Goal: Check status: Check status

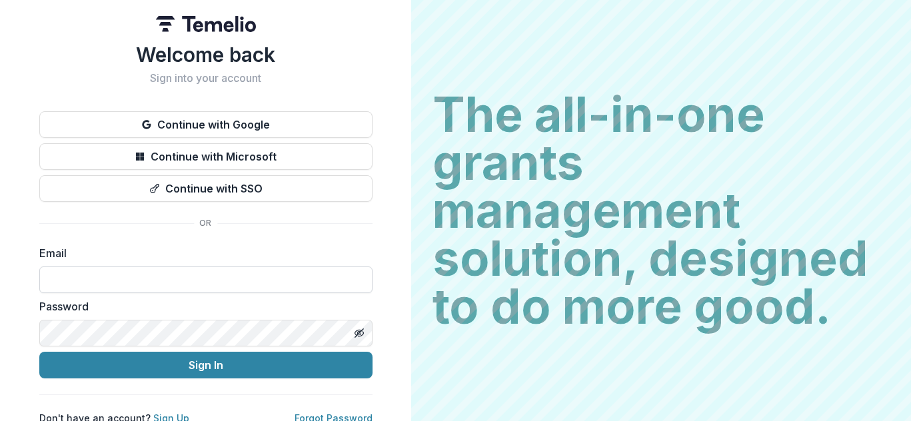
click at [97, 275] on input at bounding box center [205, 279] width 333 height 27
type input "**********"
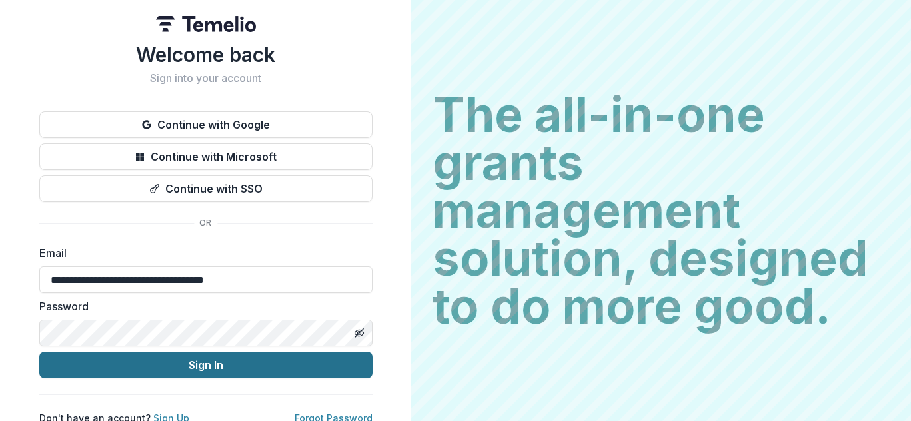
click at [159, 356] on button "Sign In" at bounding box center [205, 365] width 333 height 27
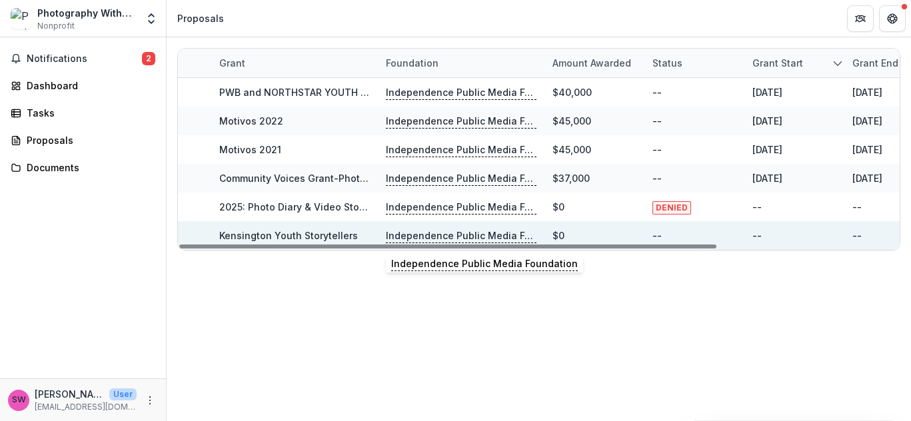
click at [404, 232] on p "Independence Public Media Foundation" at bounding box center [461, 235] width 151 height 15
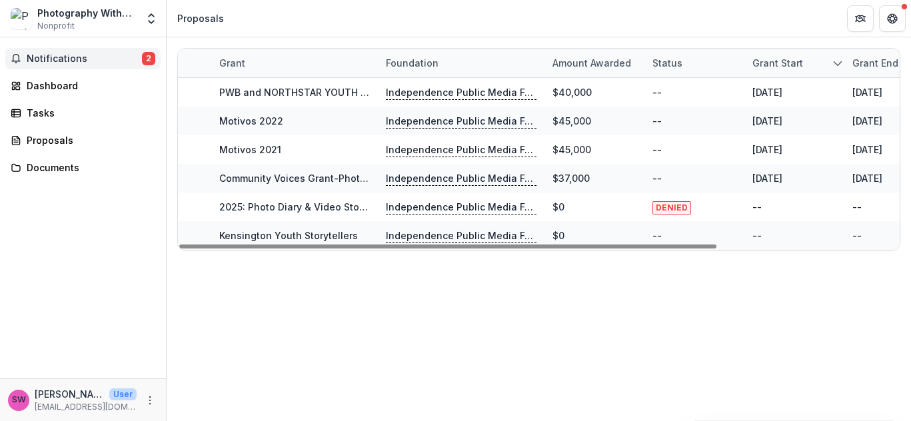
click at [32, 53] on span "Notifications" at bounding box center [84, 58] width 115 height 11
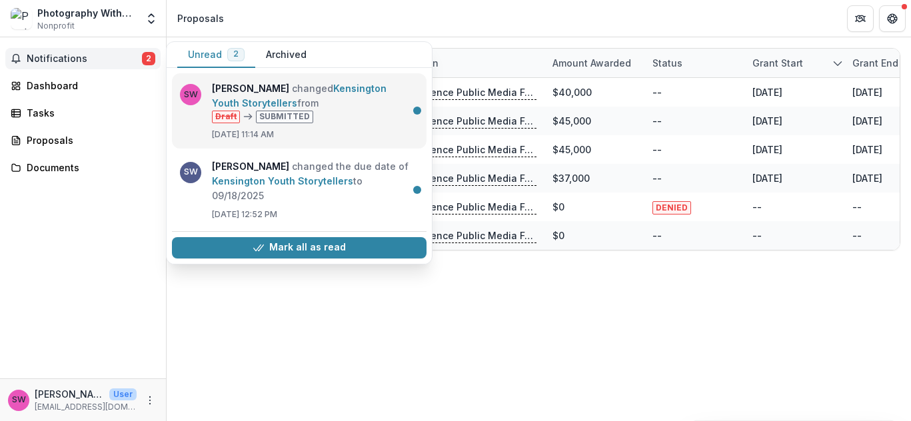
click at [340, 107] on link "Kensington Youth Storytellers" at bounding box center [299, 96] width 175 height 26
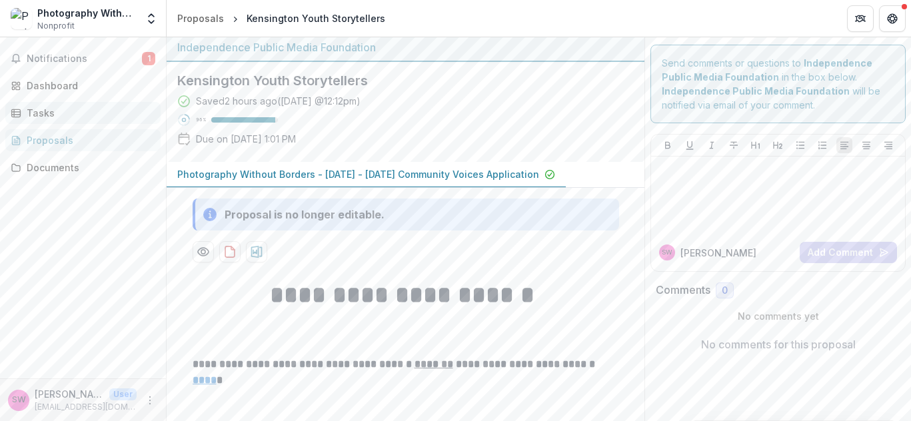
scroll to position [3, 0]
click at [47, 53] on span "Notifications" at bounding box center [84, 58] width 115 height 11
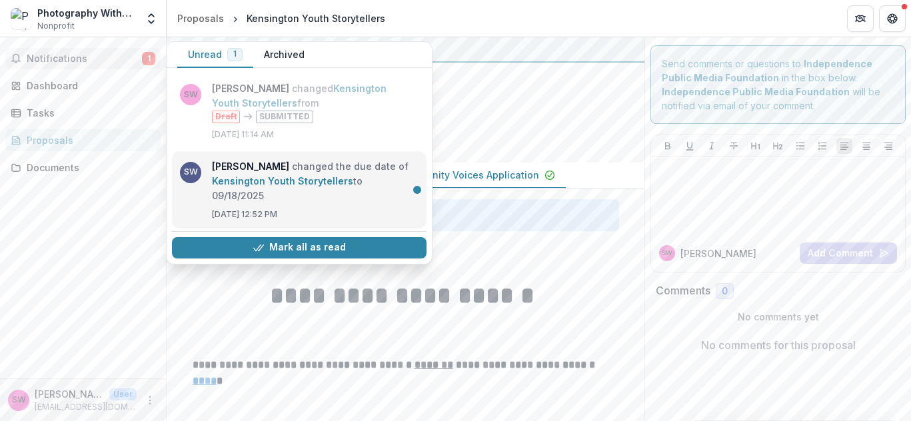
click at [250, 177] on link "Kensington Youth Storytellers" at bounding box center [282, 180] width 141 height 11
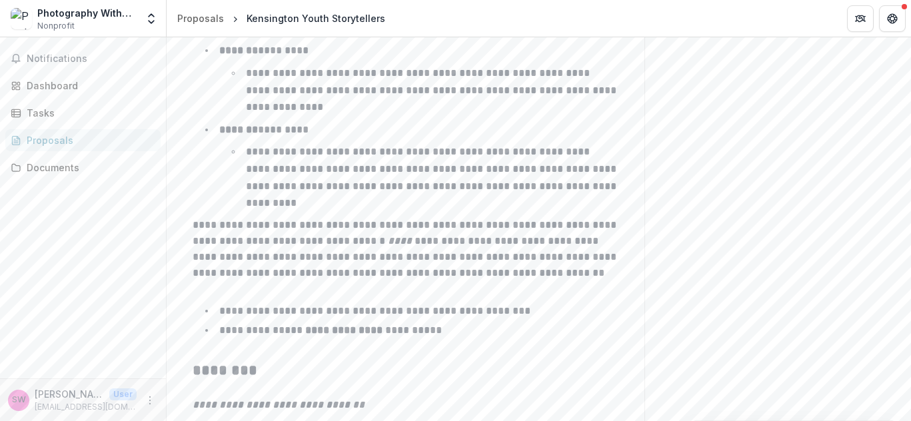
scroll to position [2284, 0]
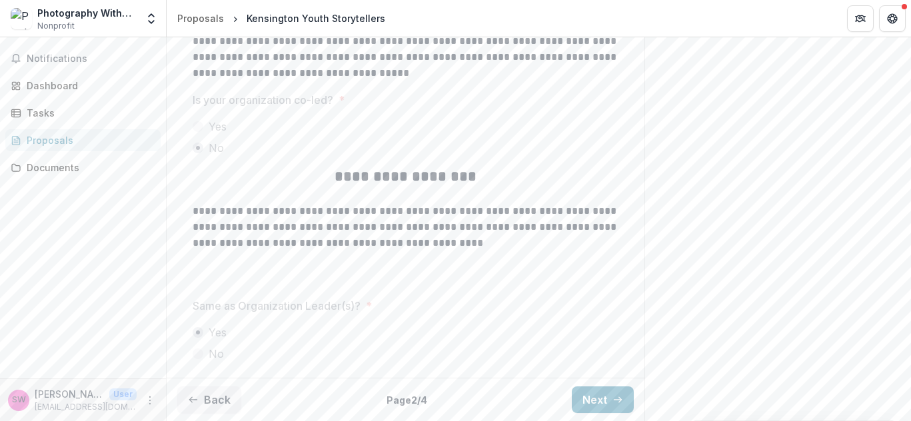
scroll to position [3168, 0]
click at [586, 394] on button "Next" at bounding box center [603, 399] width 62 height 27
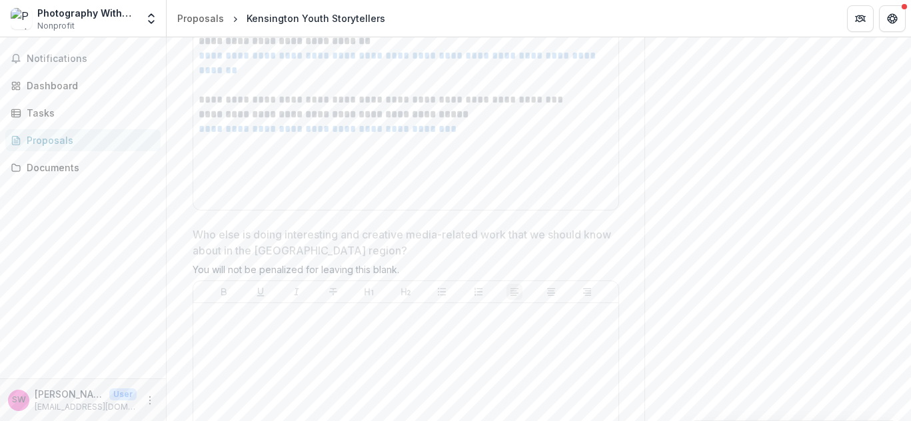
scroll to position [4056, 0]
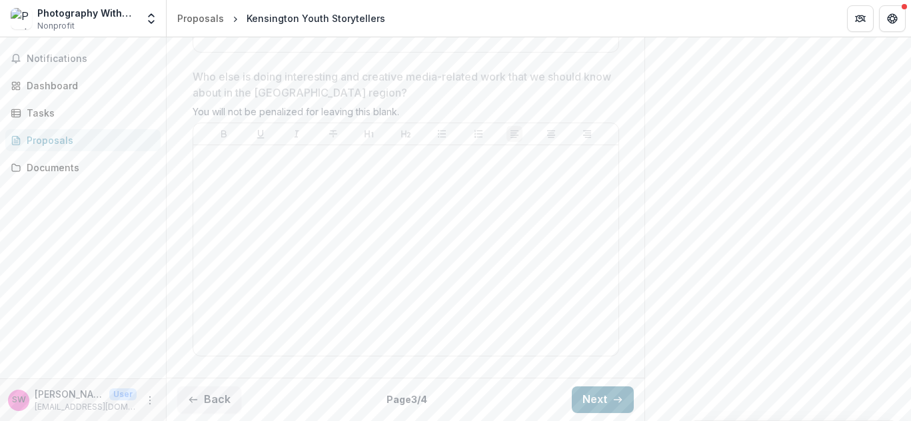
click at [583, 398] on button "Next" at bounding box center [603, 399] width 62 height 27
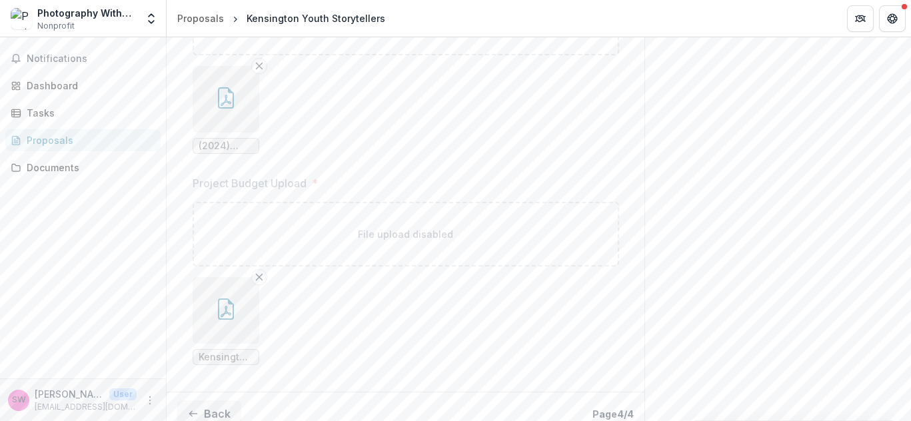
scroll to position [660, 0]
